Goal: Information Seeking & Learning: Check status

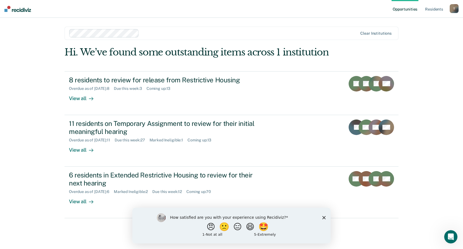
click at [324, 217] on icon "Close survey" at bounding box center [324, 217] width 3 height 3
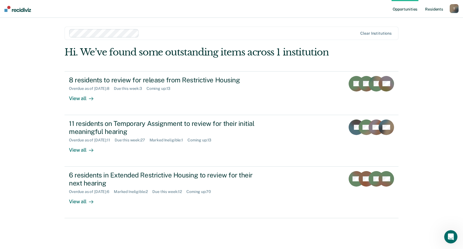
click at [434, 9] on link "Resident s" at bounding box center [434, 9] width 20 height 18
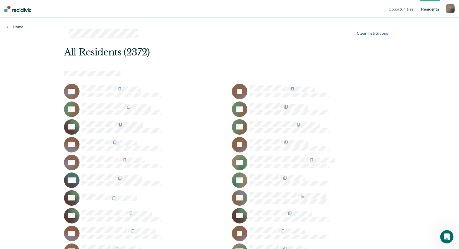
scroll to position [2003, 0]
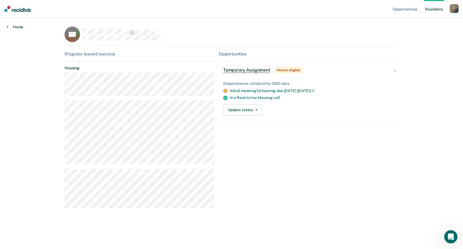
click at [19, 27] on link "Home" at bounding box center [15, 26] width 17 height 5
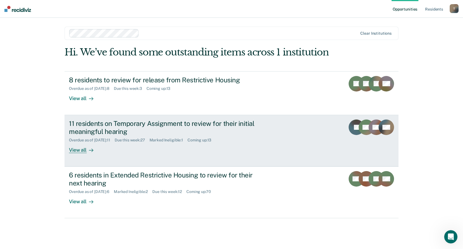
click at [80, 150] on div "View all" at bounding box center [84, 147] width 31 height 11
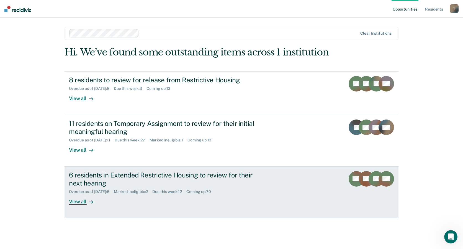
click at [80, 200] on div "View all" at bounding box center [84, 199] width 31 height 11
